Goal: Use online tool/utility: Utilize a website feature to perform a specific function

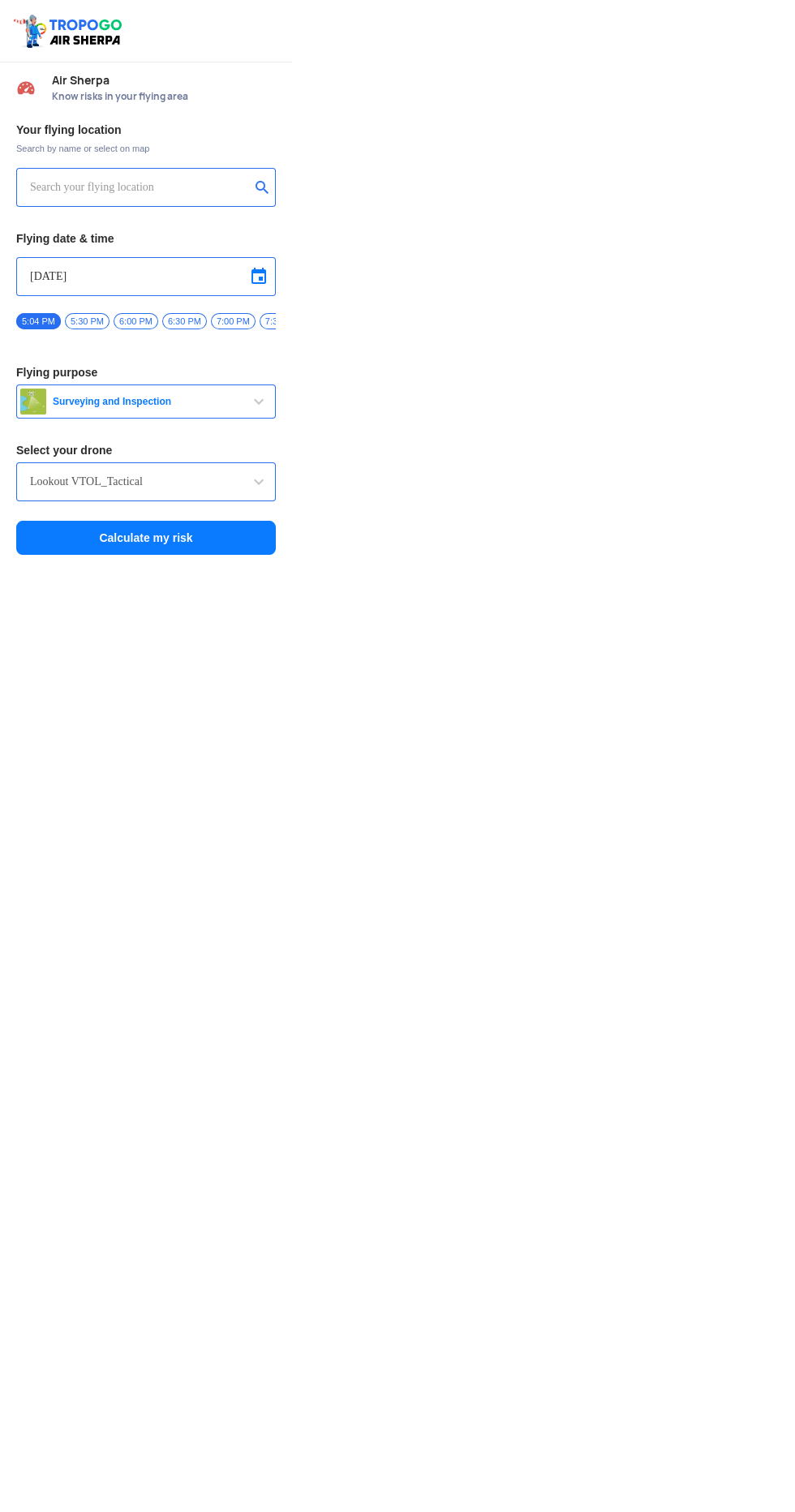
click at [105, 187] on input "text" at bounding box center [139, 187] width 219 height 20
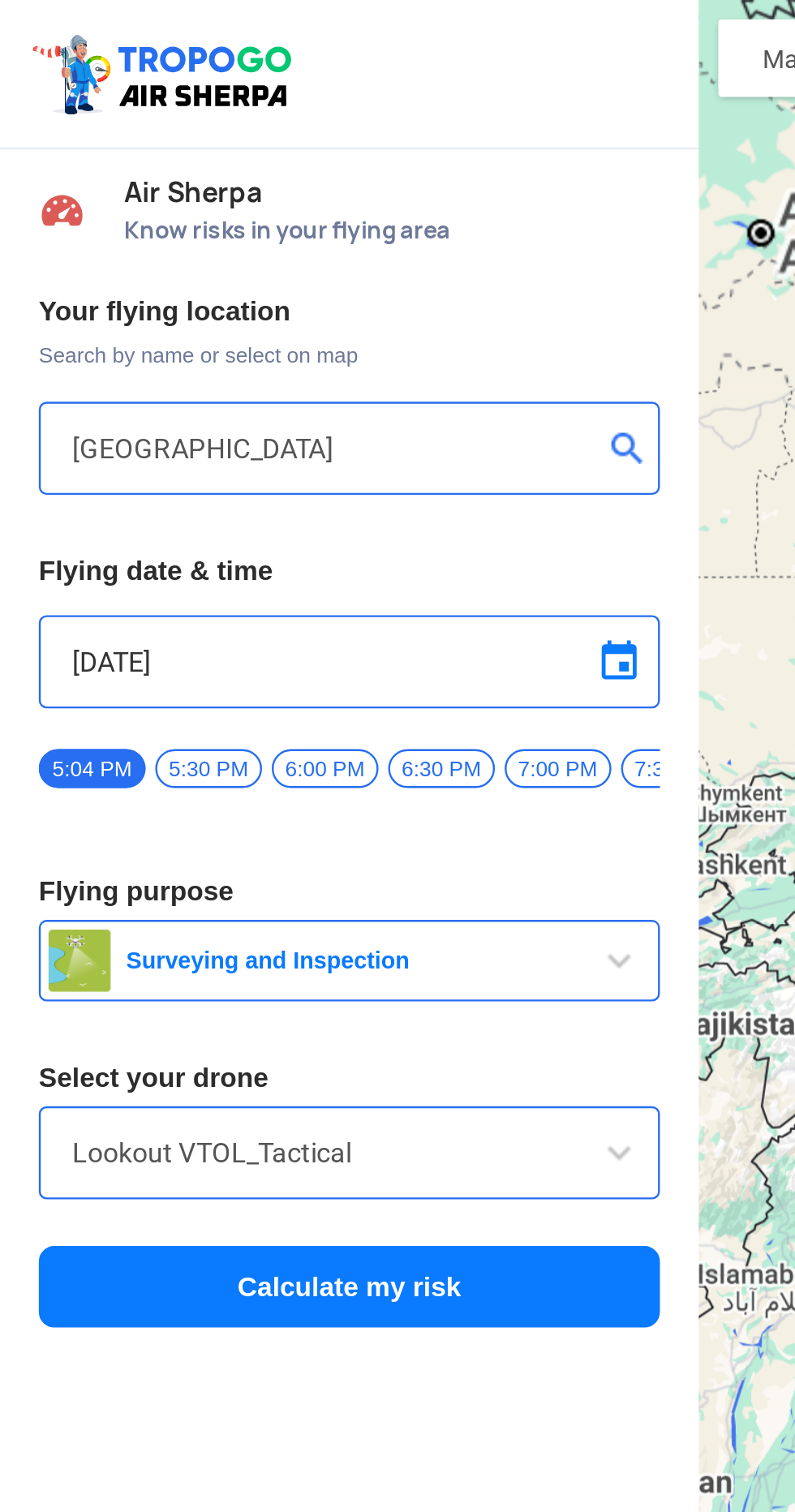
type input "Budge Budge, [GEOGRAPHIC_DATA], F593+[STREET_ADDRESS]"
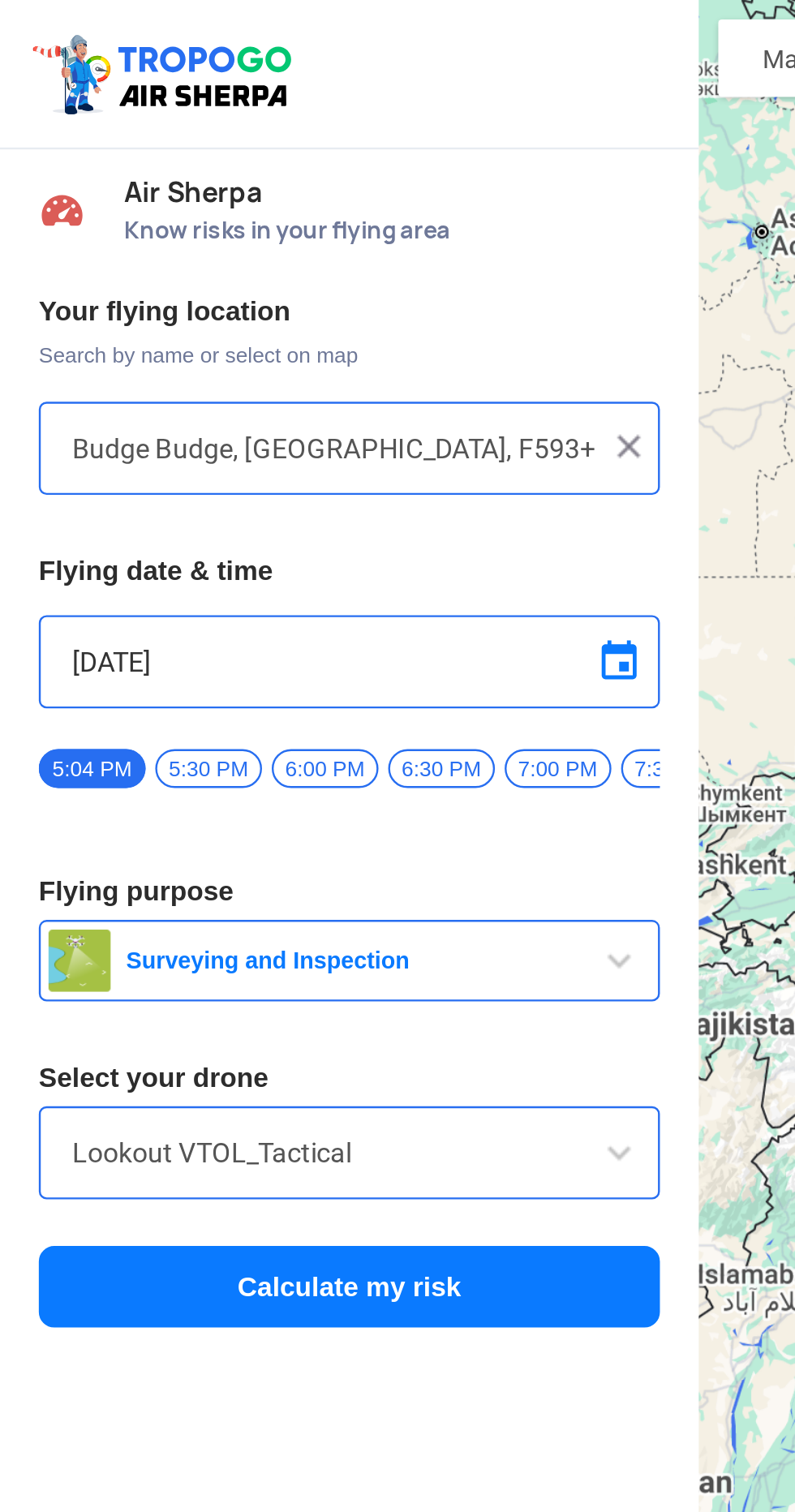
click at [200, 543] on button "Calculate my risk" at bounding box center [145, 537] width 259 height 34
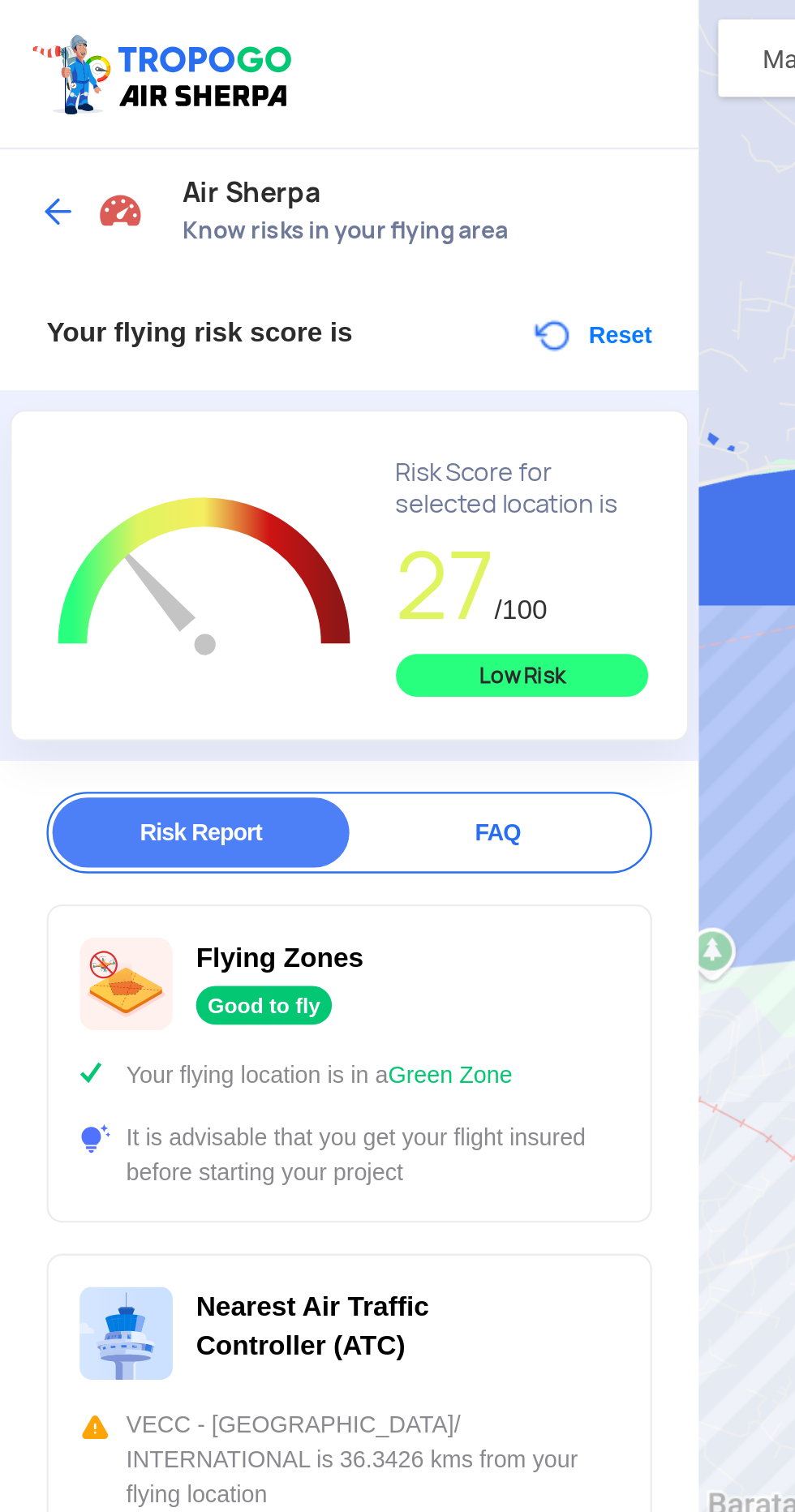
click at [31, 92] on img at bounding box center [23, 87] width 16 height 16
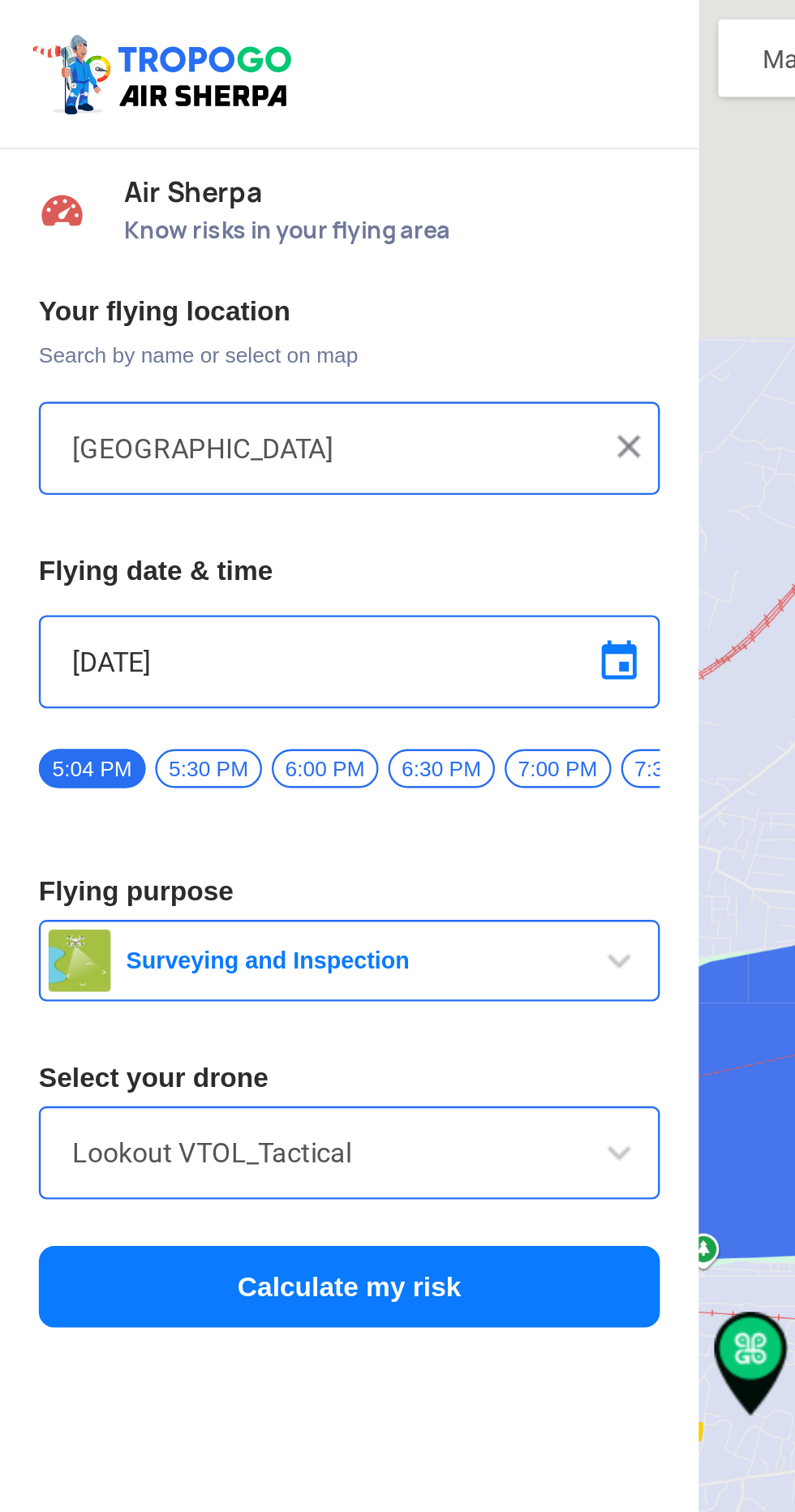
type input "Budge Budge, [GEOGRAPHIC_DATA], F593+[STREET_ADDRESS]"
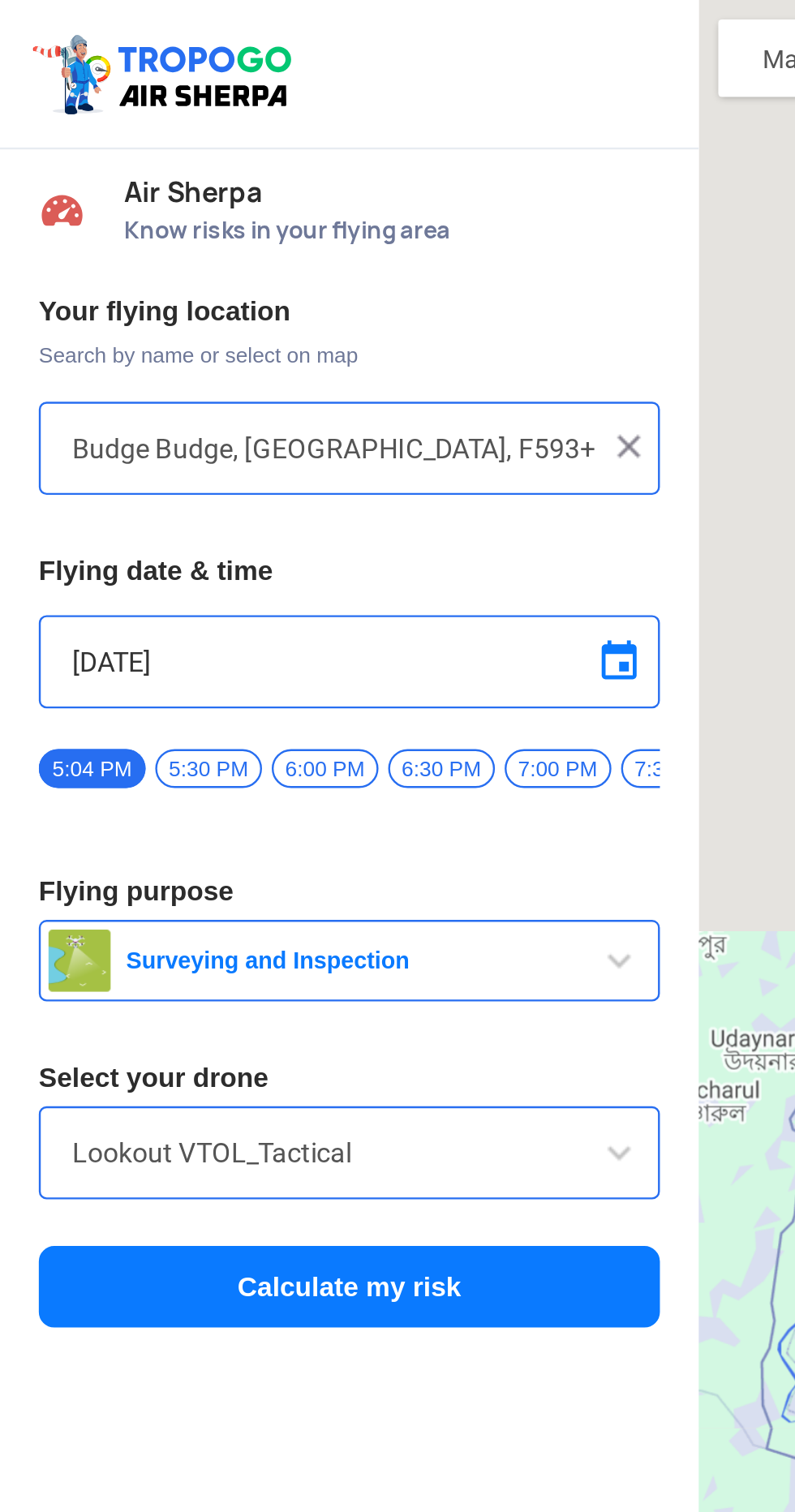
click at [264, 186] on img at bounding box center [262, 186] width 16 height 16
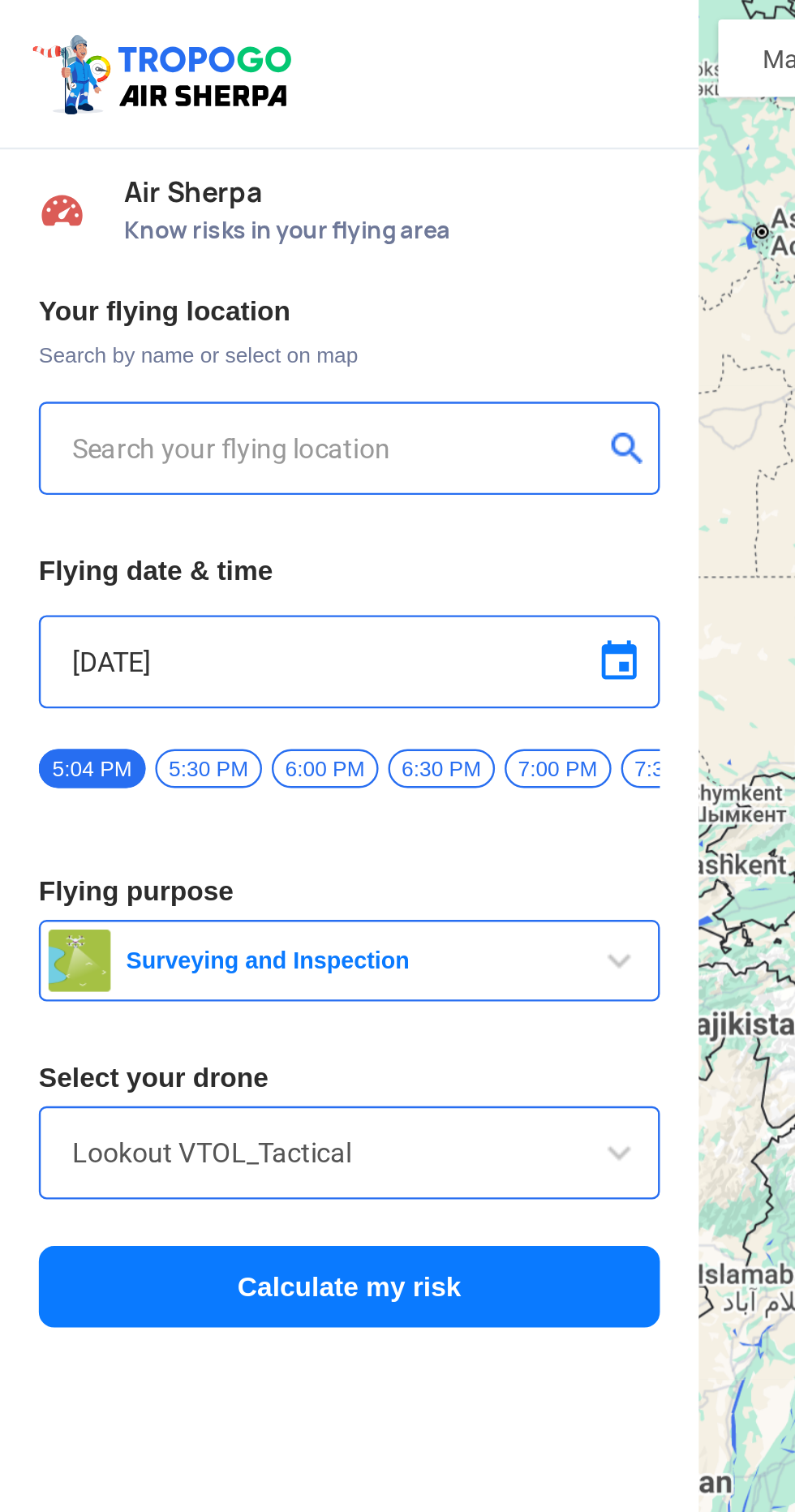
click at [67, 189] on input "text" at bounding box center [139, 187] width 219 height 20
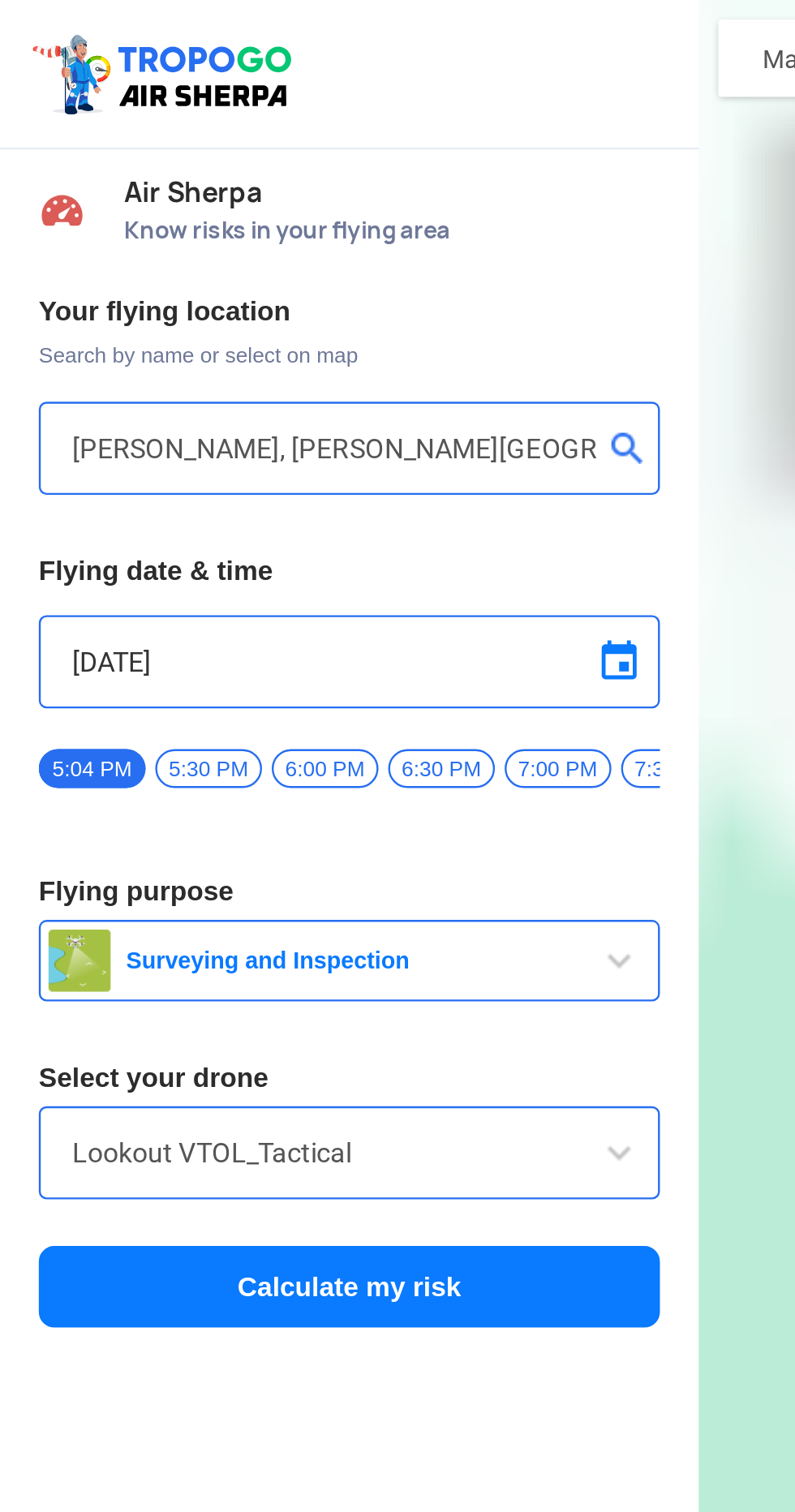
type input "[GEOGRAPHIC_DATA], [GEOGRAPHIC_DATA], [GEOGRAPHIC_DATA]"
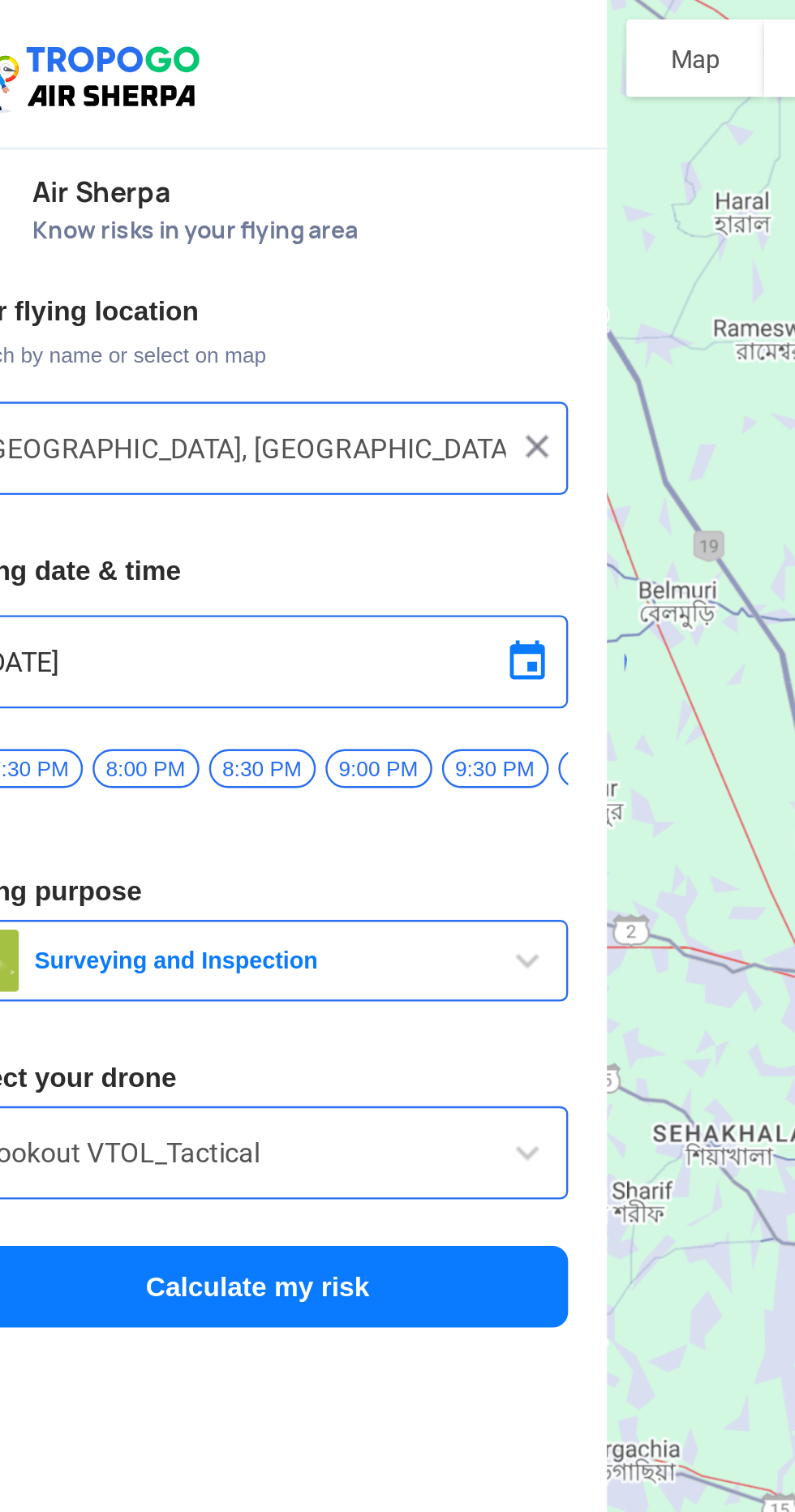
scroll to position [0, 223]
click at [260, 274] on span at bounding box center [258, 276] width 20 height 20
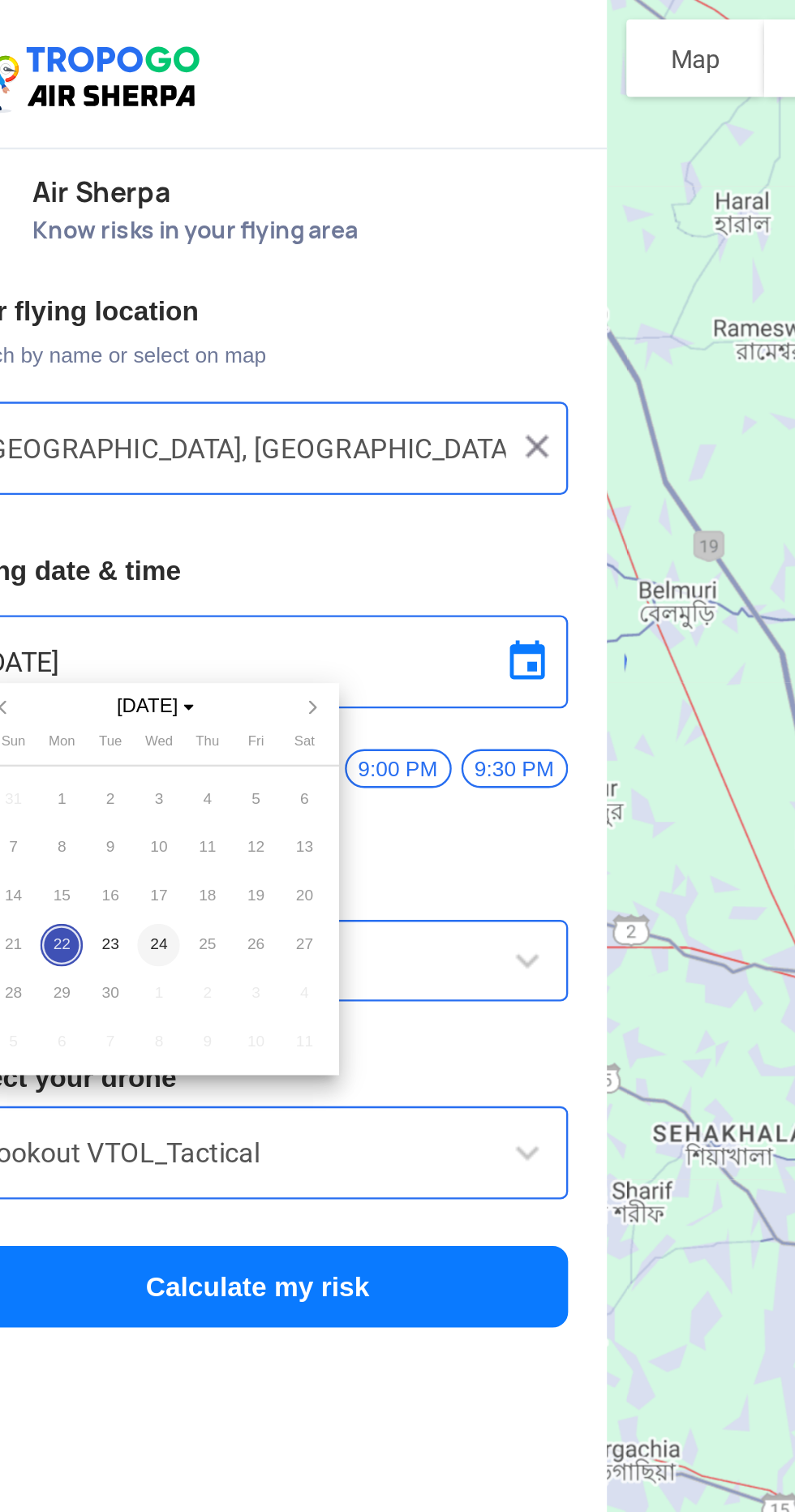
click at [105, 394] on span "24" at bounding box center [105, 395] width 19 height 19
type input "[DATE]"
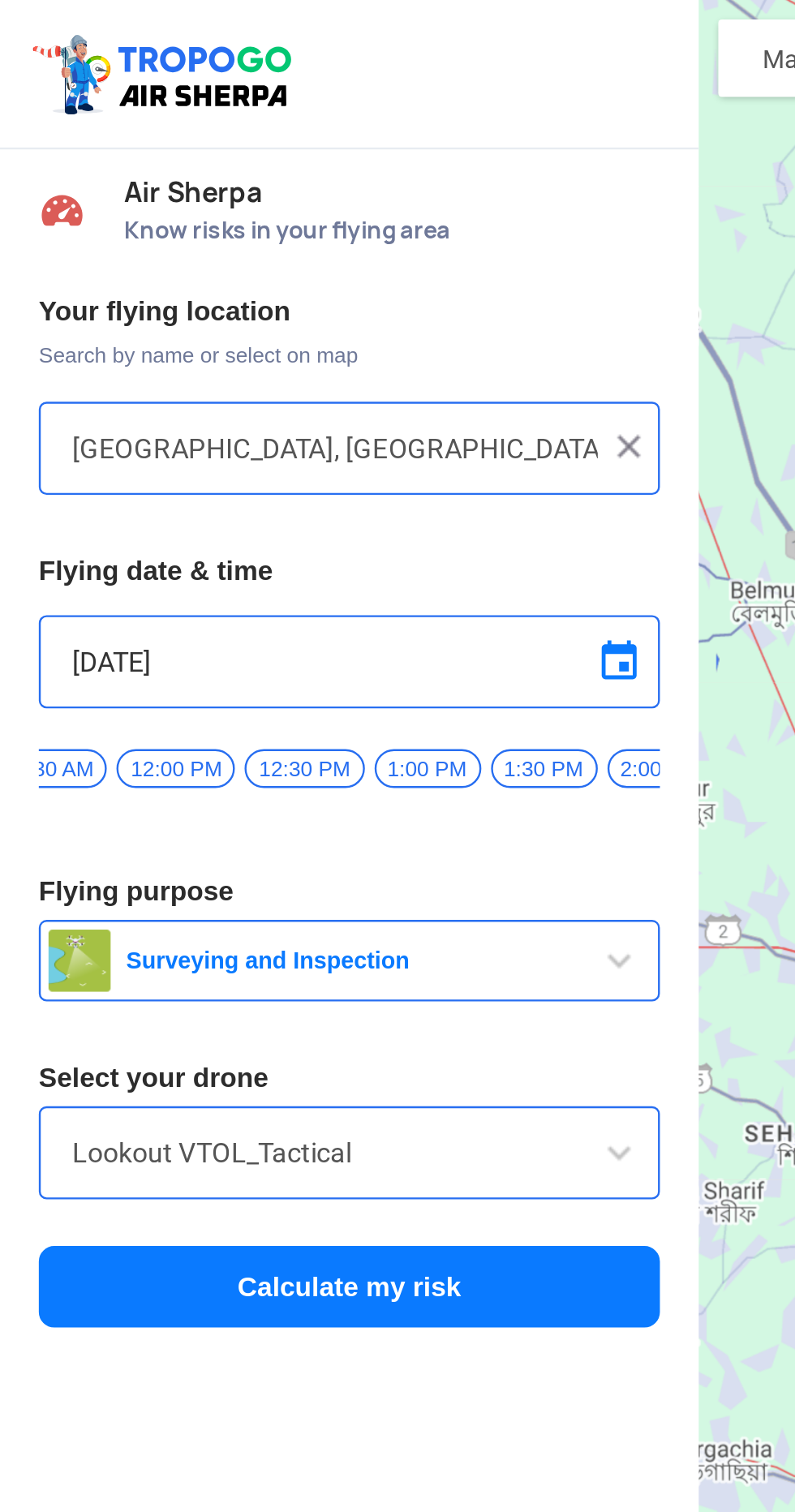
scroll to position [0, 1152]
click at [180, 318] on span "1:00 PM" at bounding box center [179, 321] width 45 height 16
click at [206, 550] on button "Calculate my risk" at bounding box center [145, 537] width 259 height 34
